Goal: Check status: Check status

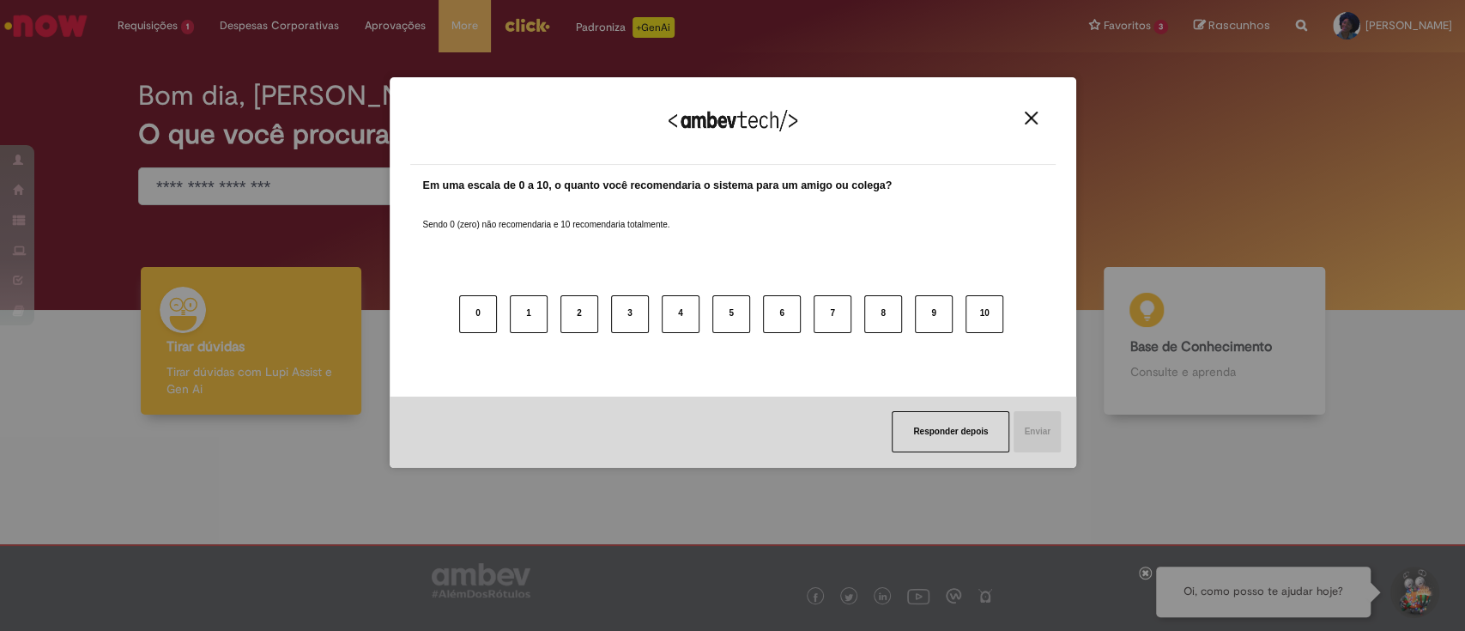
click at [1030, 118] on img "Close" at bounding box center [1030, 118] width 13 height 13
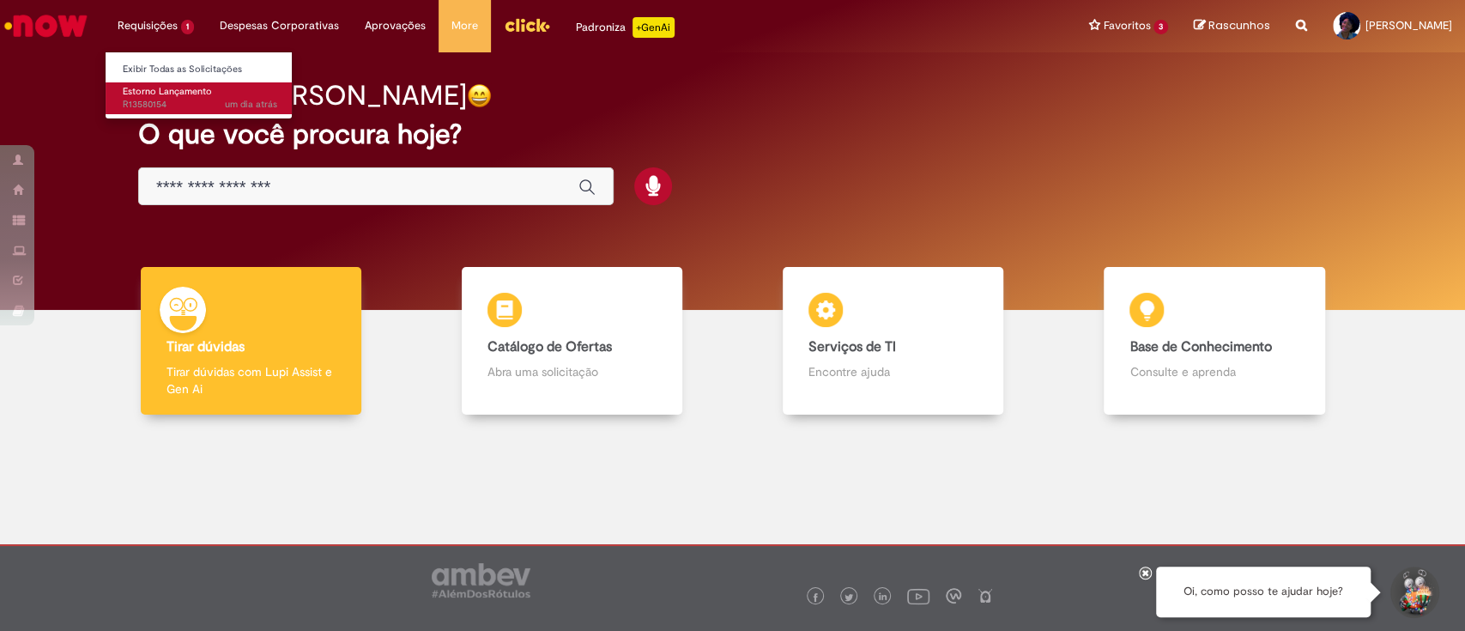
click at [178, 87] on span "Estorno Lançamento" at bounding box center [167, 91] width 89 height 13
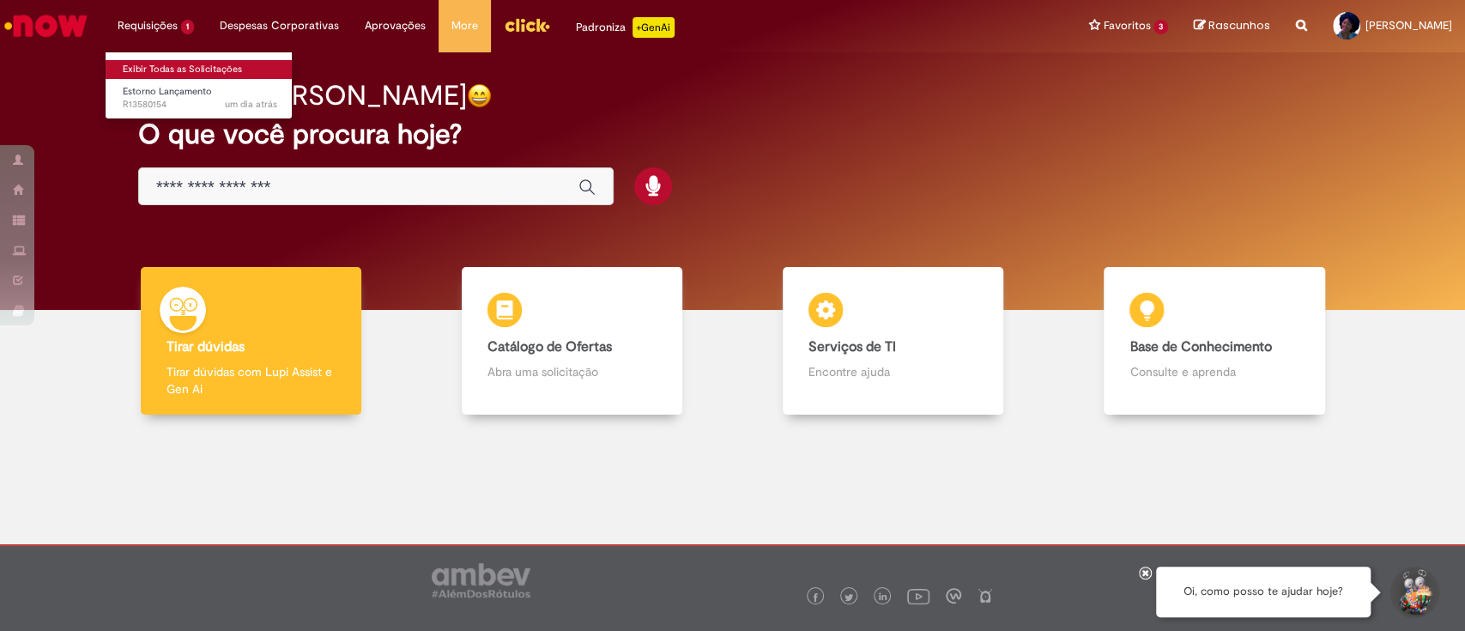
click at [165, 71] on link "Exibir Todas as Solicitações" at bounding box center [200, 69] width 189 height 19
click at [171, 65] on link "Exibir Todas as Solicitações" at bounding box center [200, 69] width 189 height 19
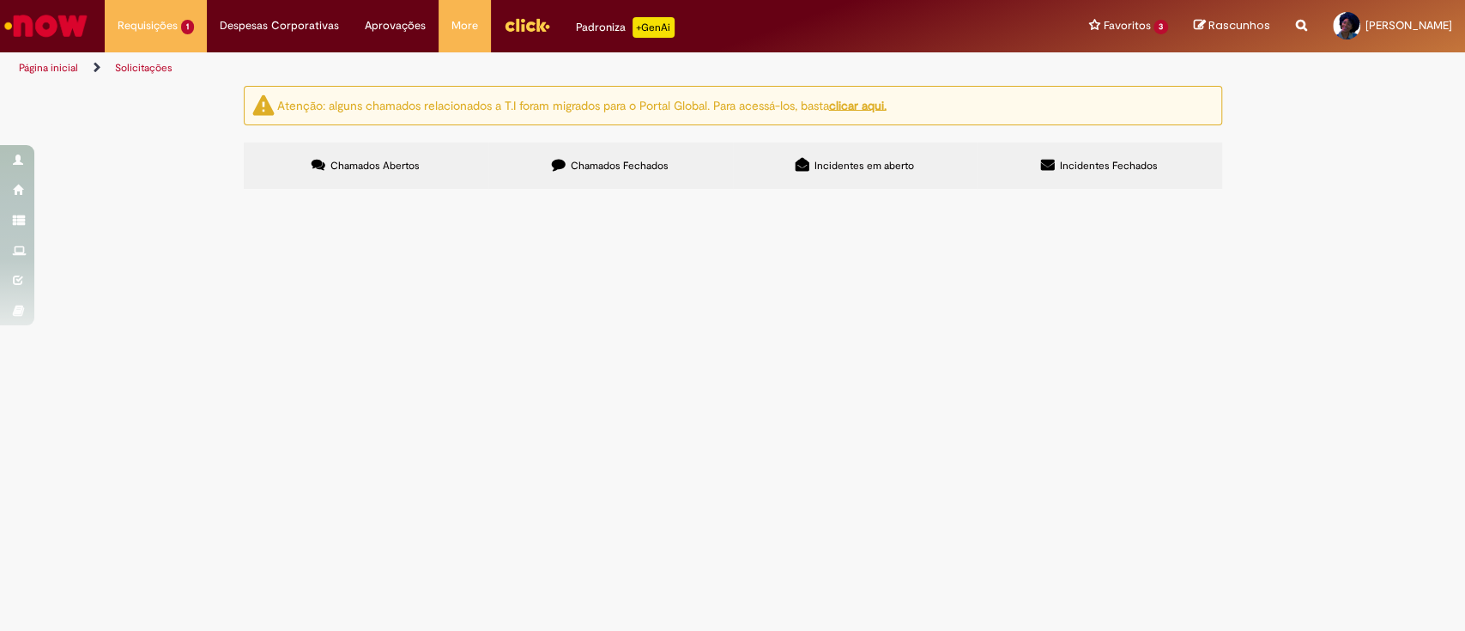
click at [652, 168] on span "Chamados Fechados" at bounding box center [620, 166] width 98 height 14
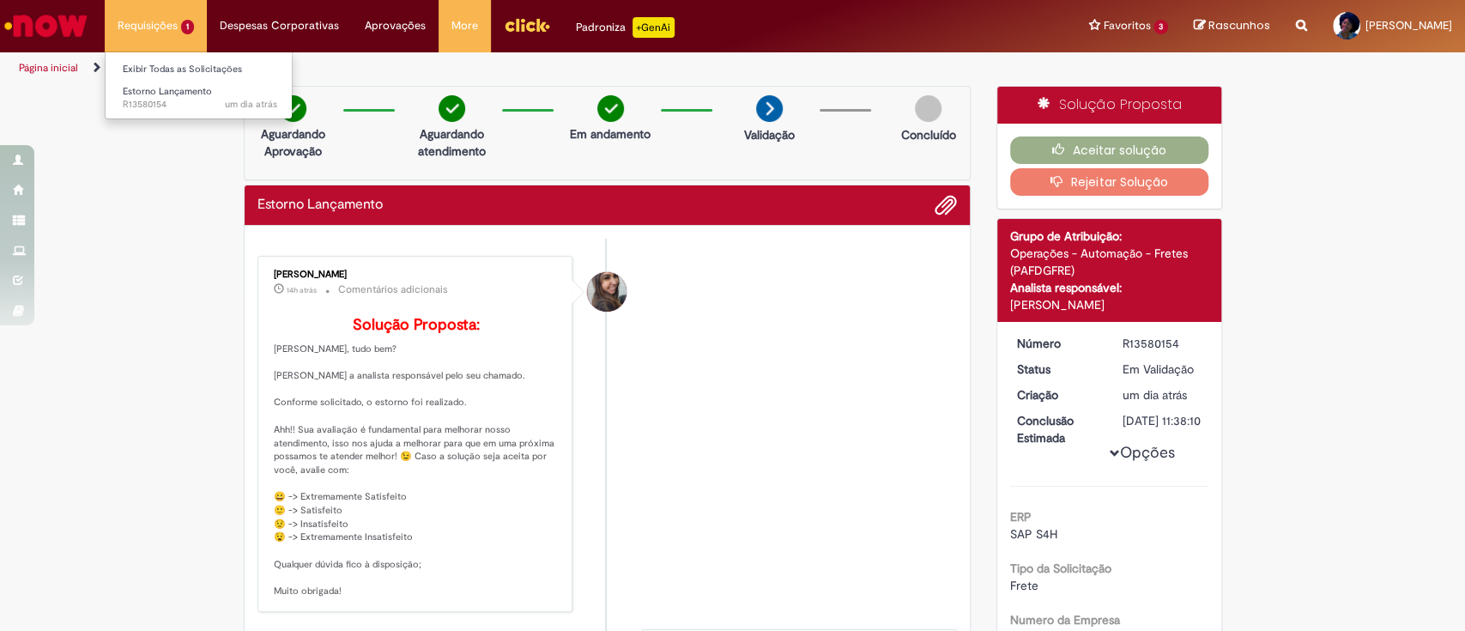
click at [206, 57] on li "Exibir Todas as Solicitações" at bounding box center [200, 68] width 189 height 22
click at [209, 65] on link "Exibir Todas as Solicitações" at bounding box center [200, 69] width 189 height 19
click at [191, 63] on link "Exibir Todas as Solicitações" at bounding box center [200, 69] width 189 height 19
drag, startPoint x: 213, startPoint y: 67, endPoint x: 247, endPoint y: 71, distance: 34.6
click at [214, 67] on link "Exibir Todas as Solicitações" at bounding box center [200, 69] width 189 height 19
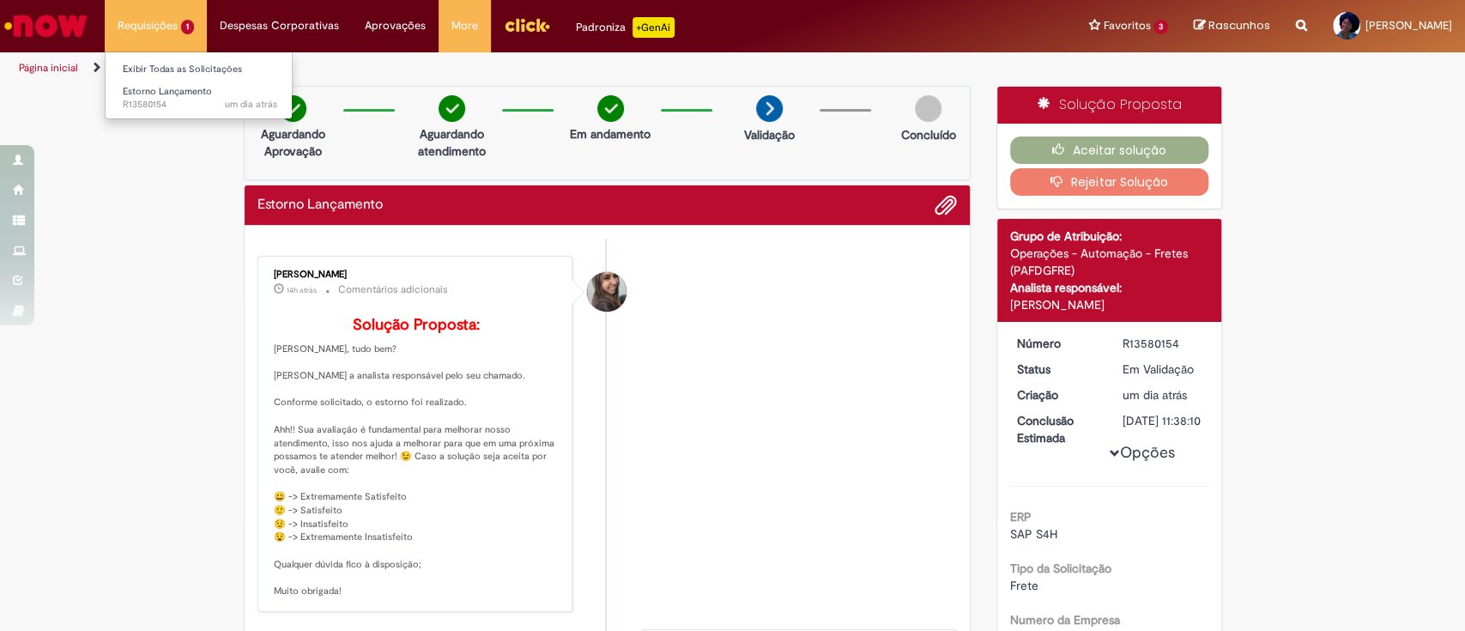
click at [144, 16] on li "Requisições 1 Exibir Todas as Solicitações Estorno Lançamento um dia atrás um d…" at bounding box center [156, 25] width 102 height 51
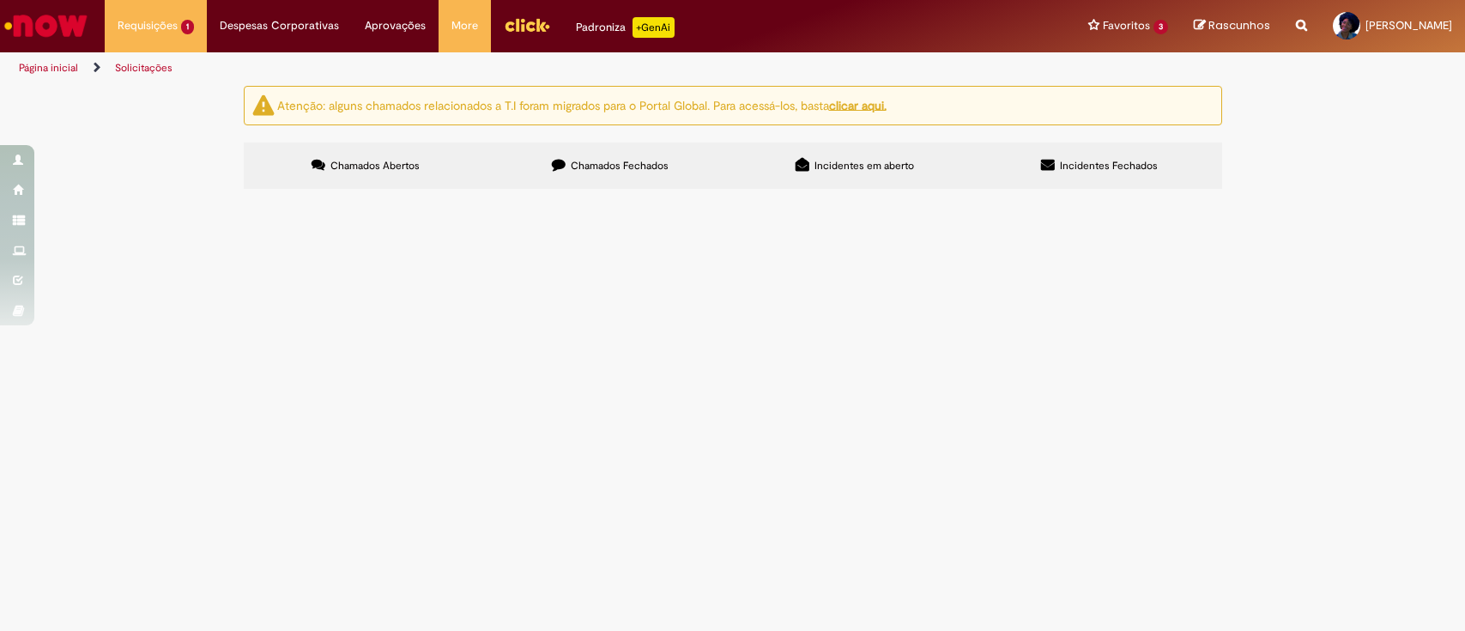
click at [597, 156] on label "Chamados Fechados" at bounding box center [610, 165] width 245 height 46
click at [0, 0] on span "Solicito o encontro de contas do documento em questão por completo, por se trat…" at bounding box center [0, 0] width 0 height 0
click at [0, 0] on span "Emissão/Devolução Encontro de Contas Fornecedor" at bounding box center [0, 0] width 0 height 0
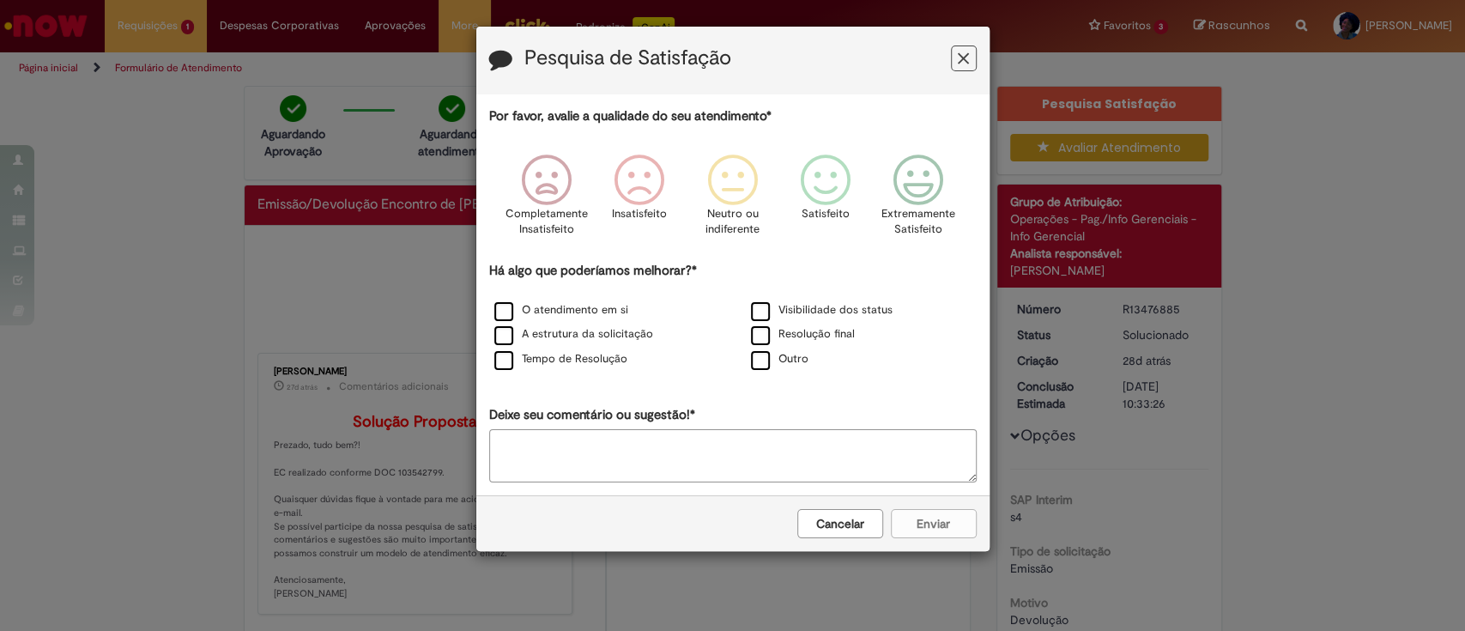
click at [958, 65] on icon "Feedback" at bounding box center [962, 59] width 11 height 18
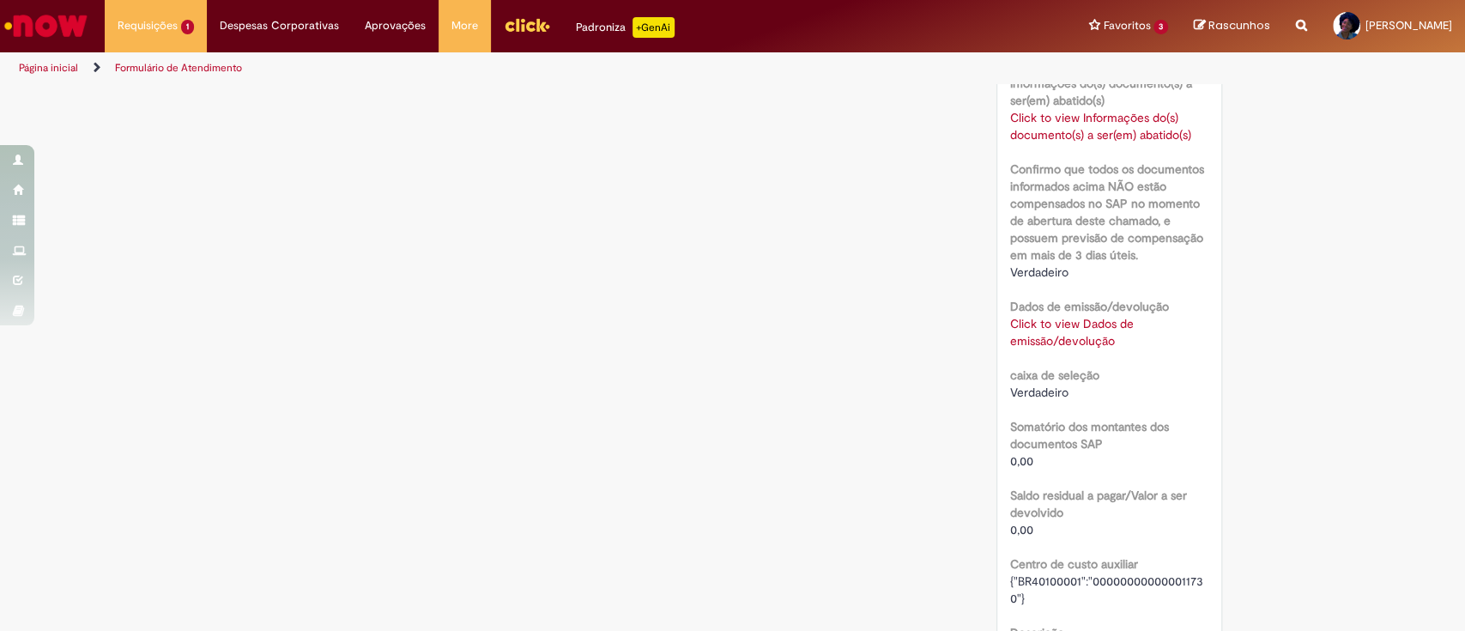
scroll to position [1373, 0]
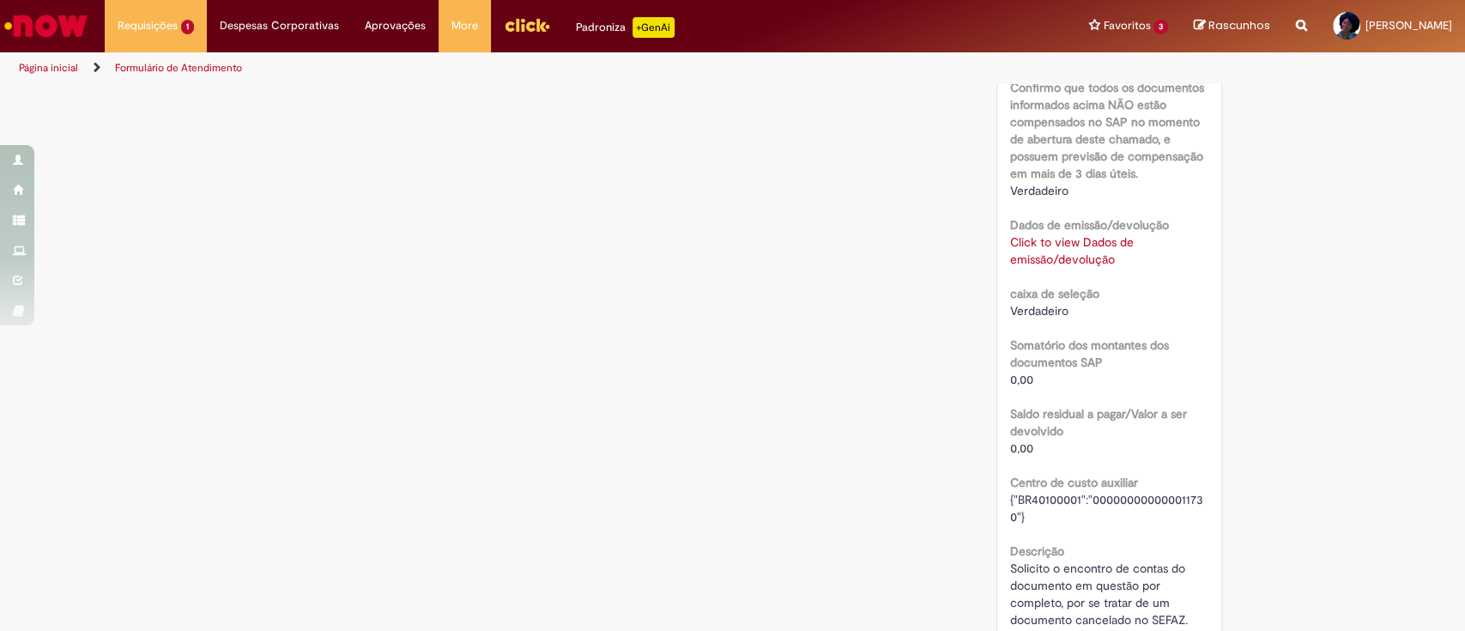
click at [1070, 253] on link "Click to view Dados de emissão/devolução" at bounding box center [1072, 250] width 124 height 33
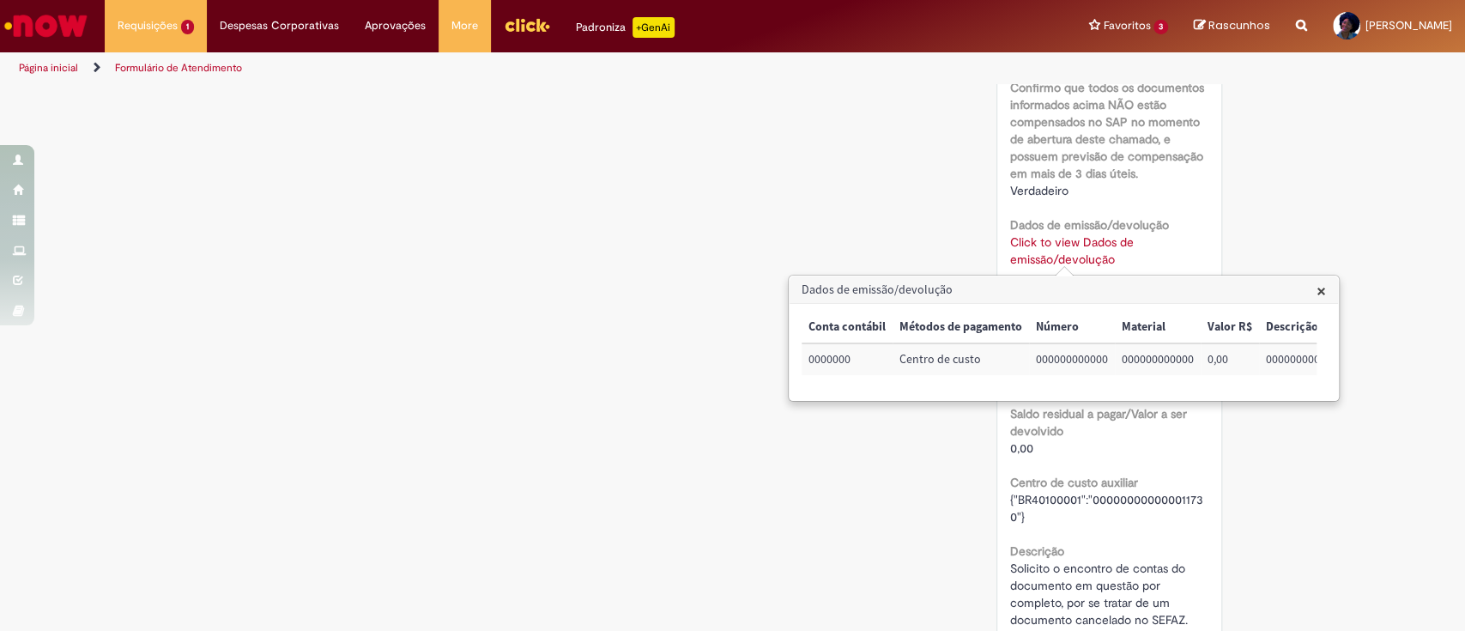
scroll to position [0, 7]
click at [1322, 291] on span "×" at bounding box center [1320, 290] width 9 height 23
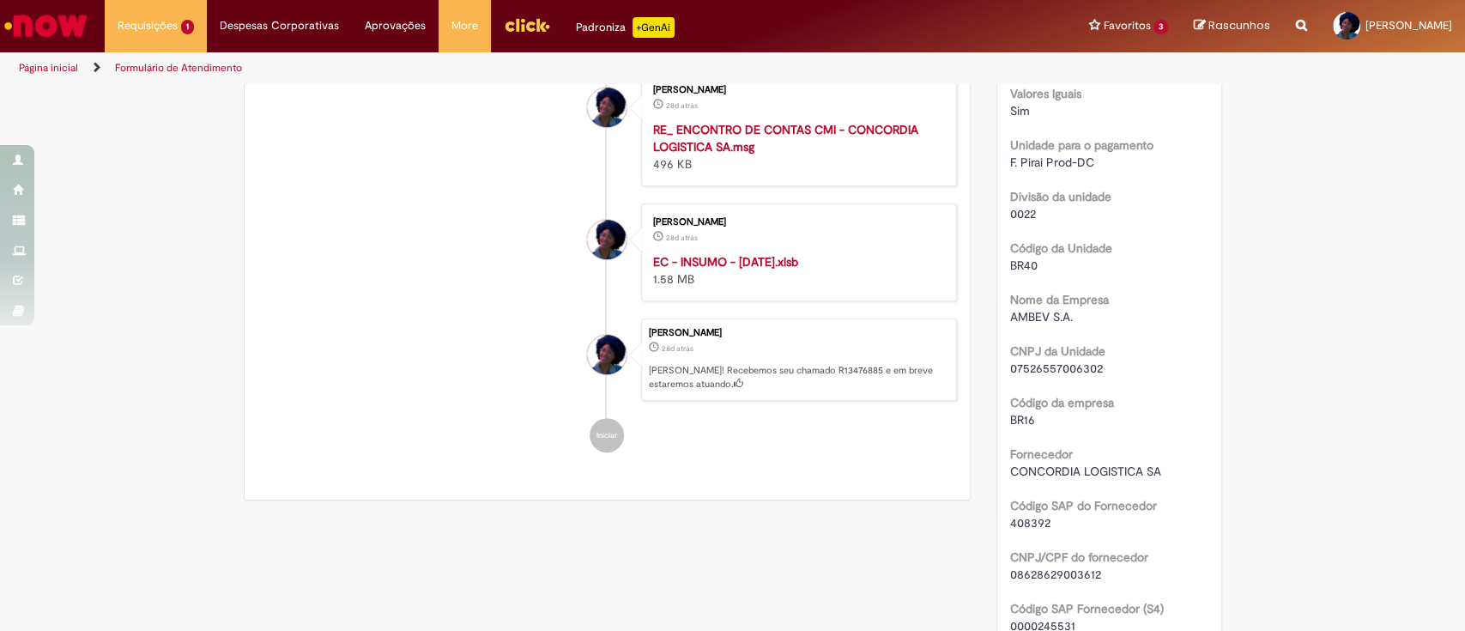
scroll to position [331, 0]
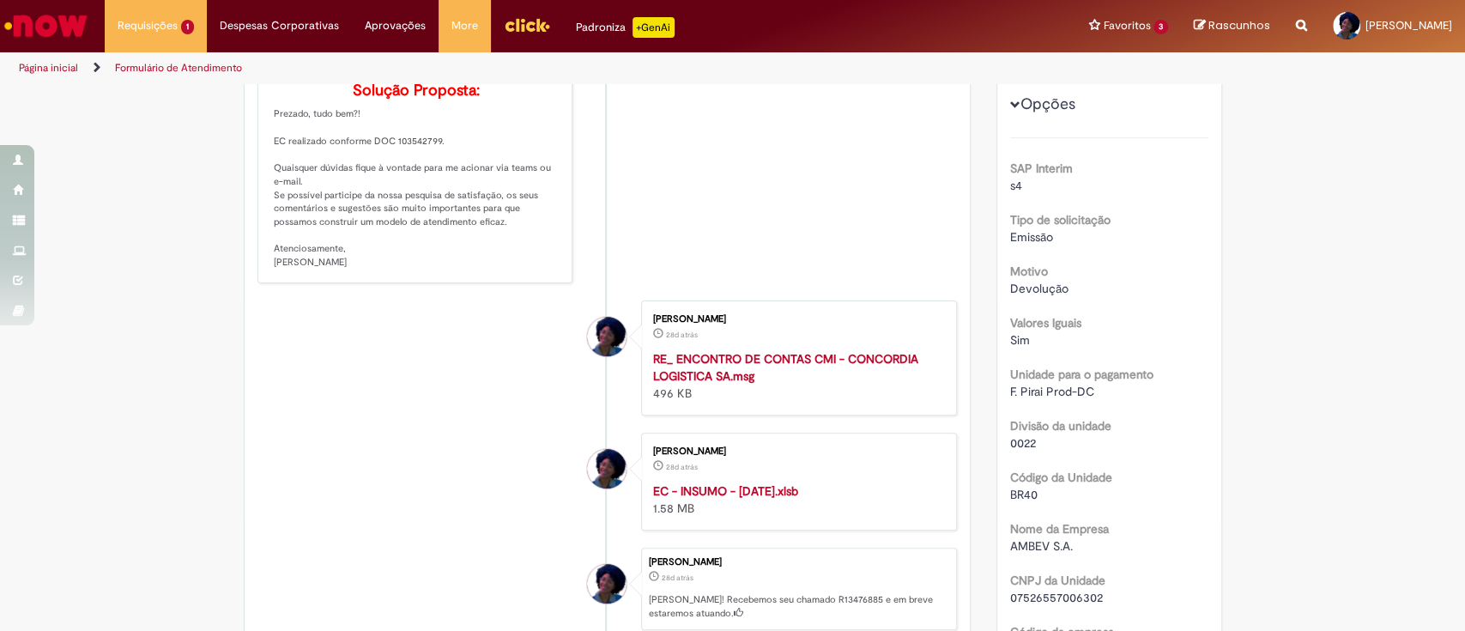
click at [722, 498] on strong "EC - INSUMO - 01.08.25.xlsb" at bounding box center [725, 490] width 145 height 15
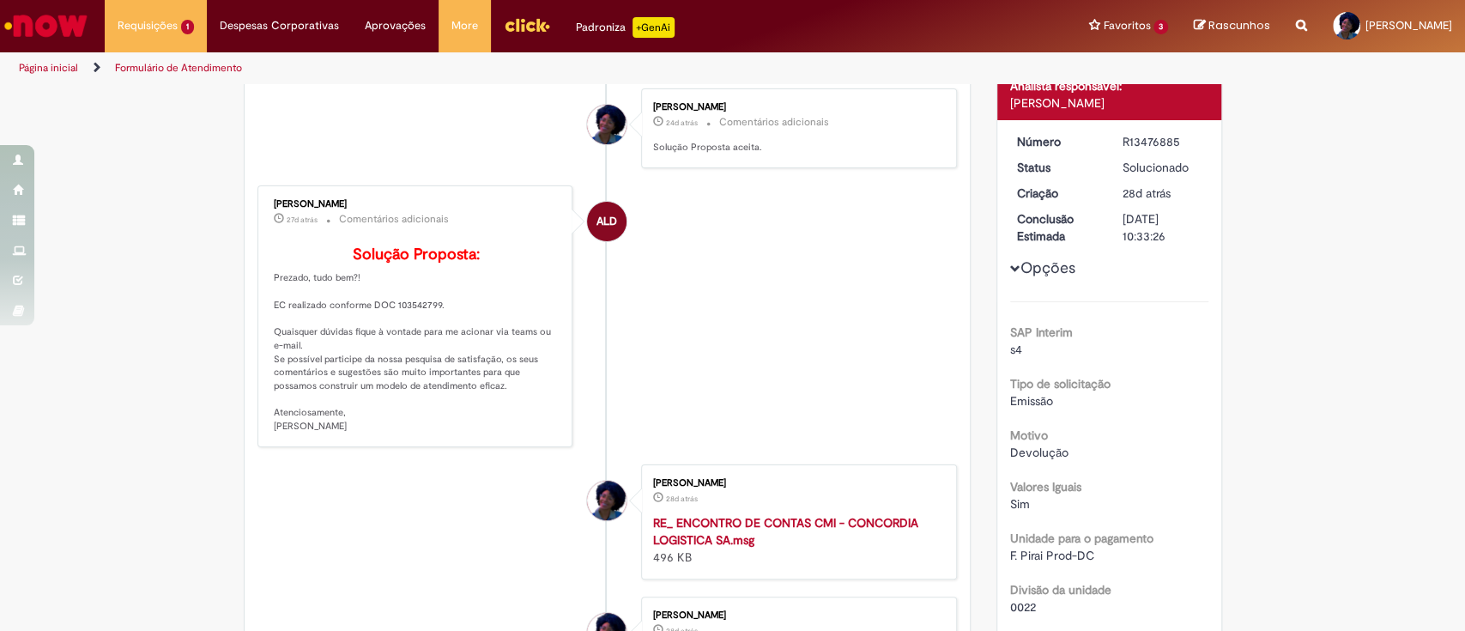
scroll to position [217, 0]
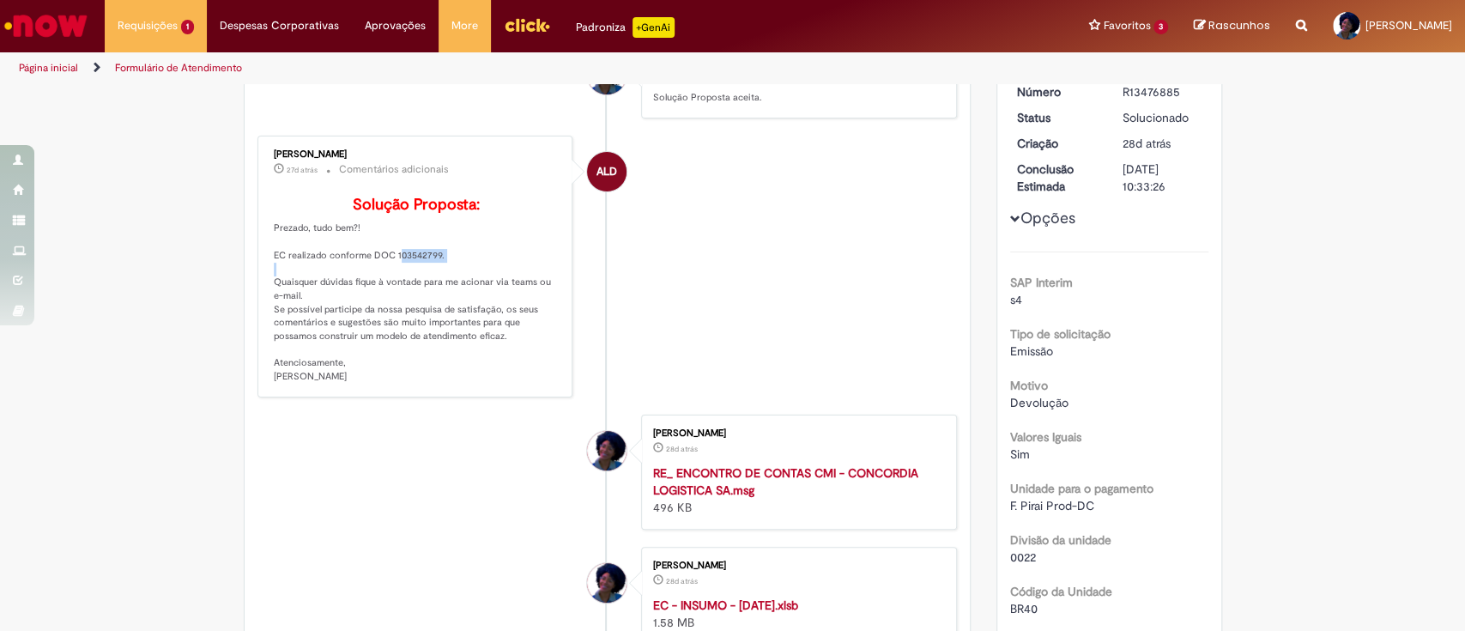
drag, startPoint x: 382, startPoint y: 278, endPoint x: 456, endPoint y: 280, distance: 73.8
click at [456, 280] on p "Solução Proposta: Prezado, tudo bem?! EC realizado conforme DOC 103542799. Quai…" at bounding box center [417, 289] width 286 height 187
copy p "103542799."
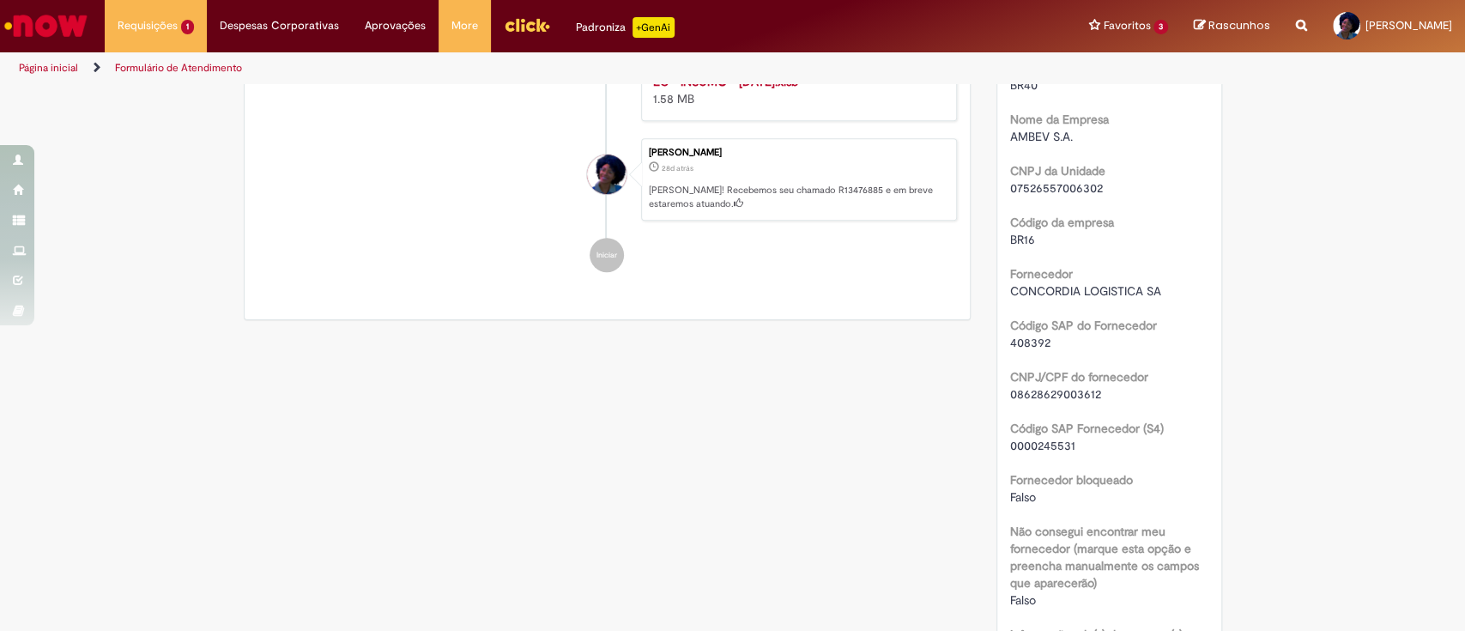
scroll to position [789, 0]
